Goal: Find specific page/section: Find specific page/section

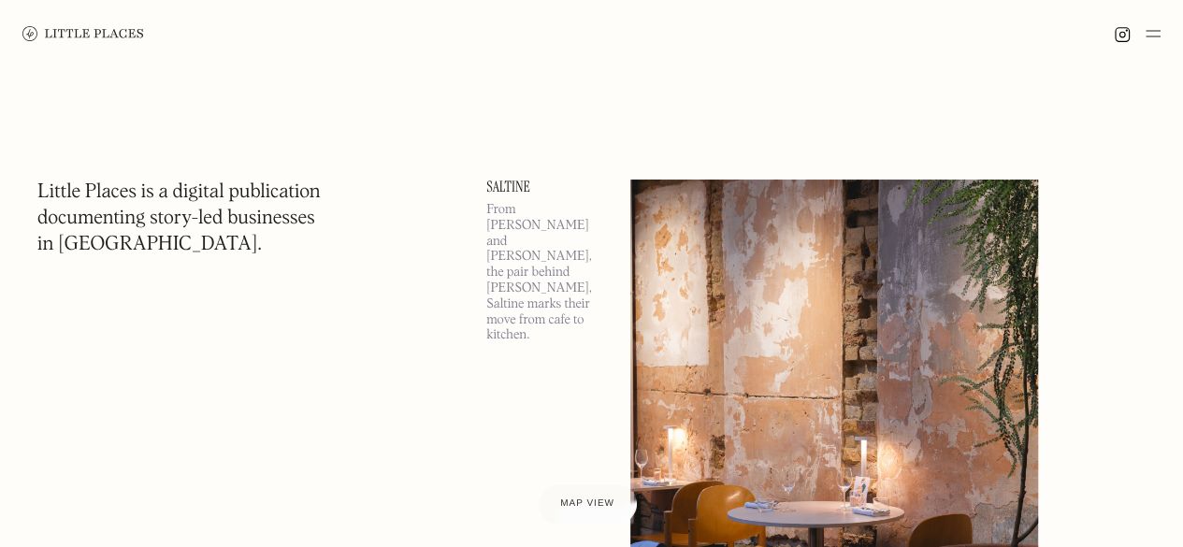
click at [1157, 28] on img at bounding box center [1152, 33] width 15 height 22
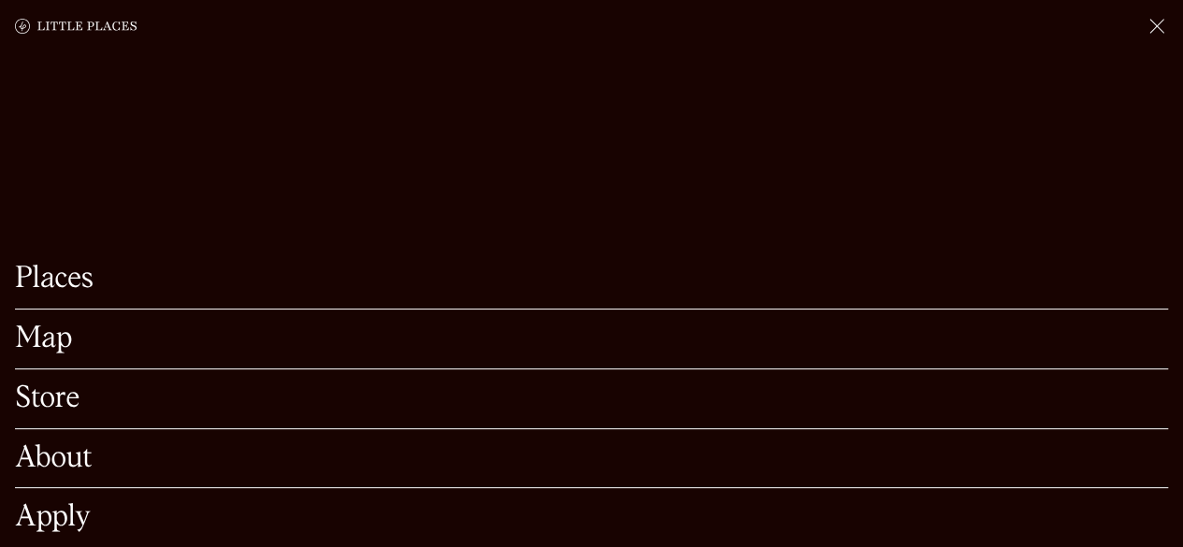
click at [434, 324] on link "Map" at bounding box center [591, 338] width 1153 height 29
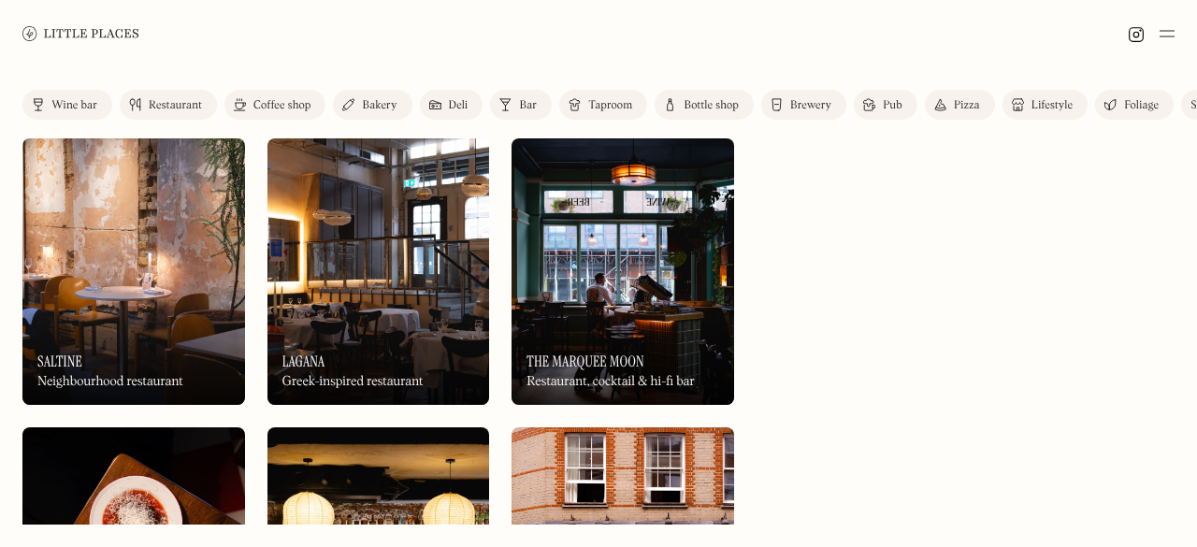
click at [294, 100] on div "Coffee shop" at bounding box center [281, 105] width 57 height 11
click at [275, 101] on div "Coffee shop" at bounding box center [281, 105] width 57 height 11
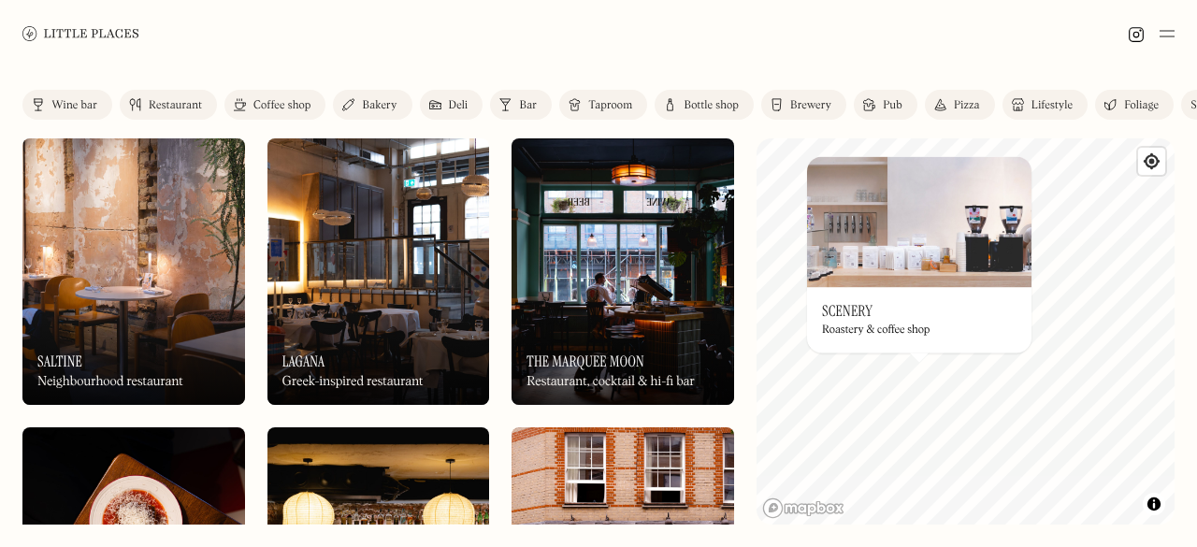
click at [366, 110] on div "Bakery" at bounding box center [379, 105] width 35 height 11
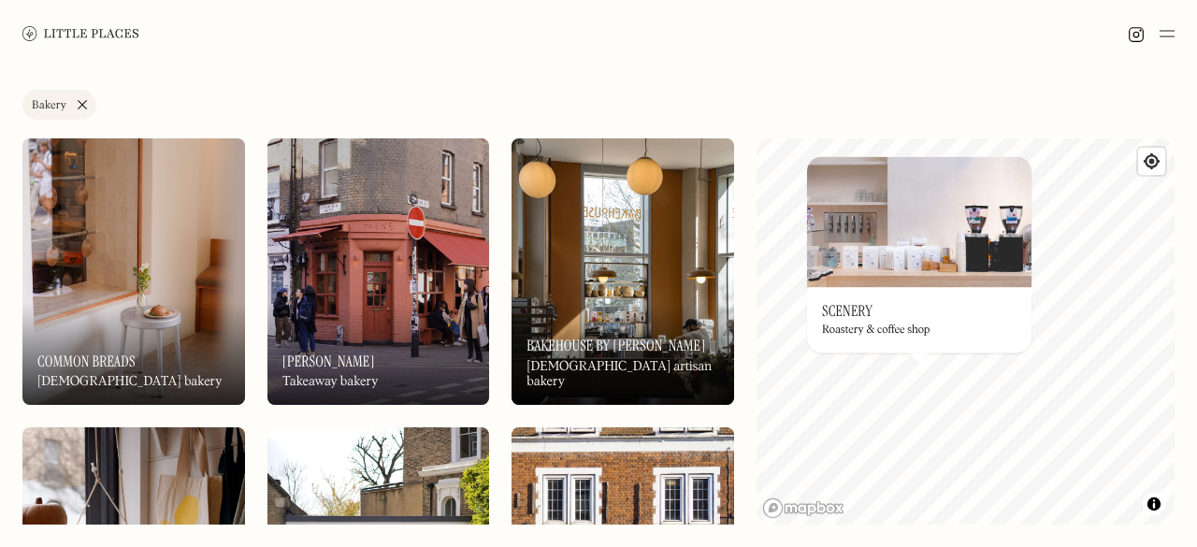
click at [501, 79] on div "Label Bakery Wine bar Restaurant Coffee shop Bakery Deli Bar Taproom Bottle sho…" at bounding box center [598, 307] width 1197 height 480
click at [862, 106] on div "Label Bakery Wine bar Restaurant Coffee shop Bakery Deli Bar Taproom Bottle sho…" at bounding box center [598, 108] width 1152 height 37
click at [1152, 156] on span "Find my location" at bounding box center [1151, 161] width 27 height 27
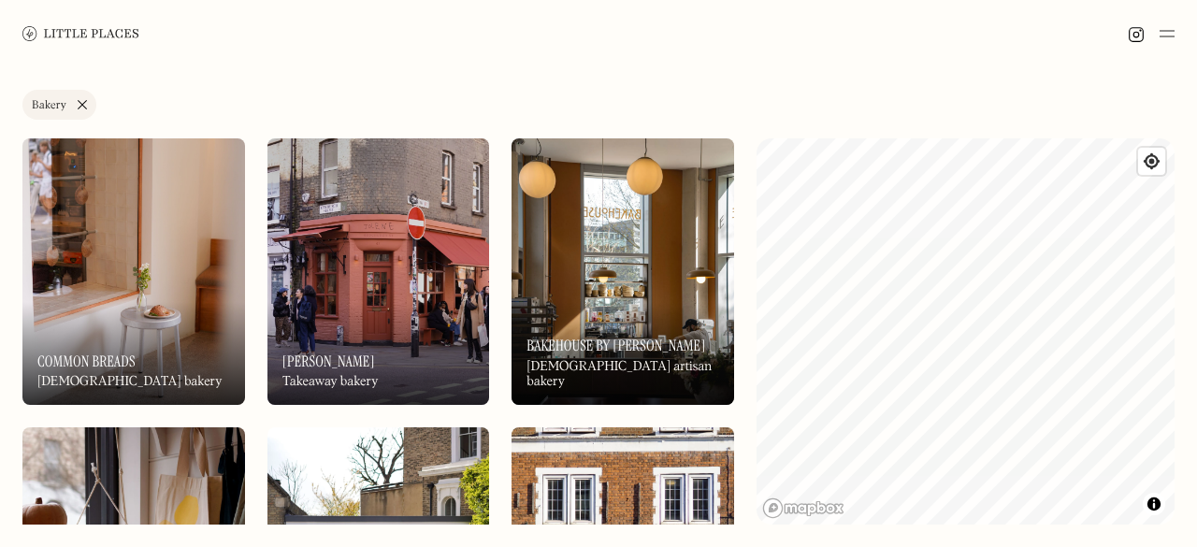
click at [696, 94] on div "Label Bakery Wine bar Restaurant Coffee shop Bakery Deli Bar Taproom Bottle sho…" at bounding box center [598, 108] width 1152 height 37
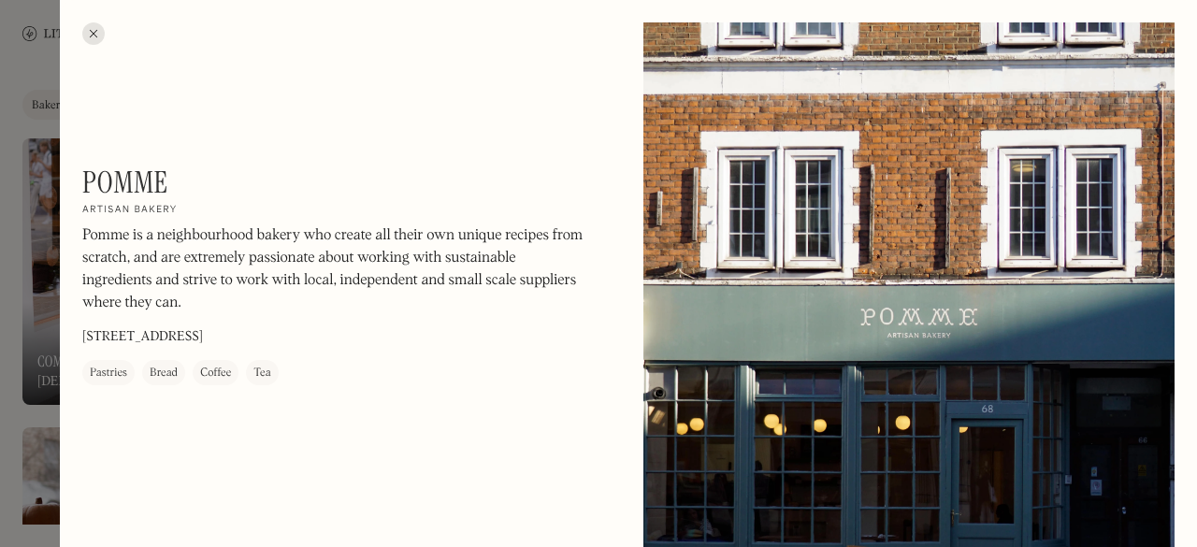
click at [88, 32] on div at bounding box center [93, 33] width 22 height 22
